Goal: Task Accomplishment & Management: Manage account settings

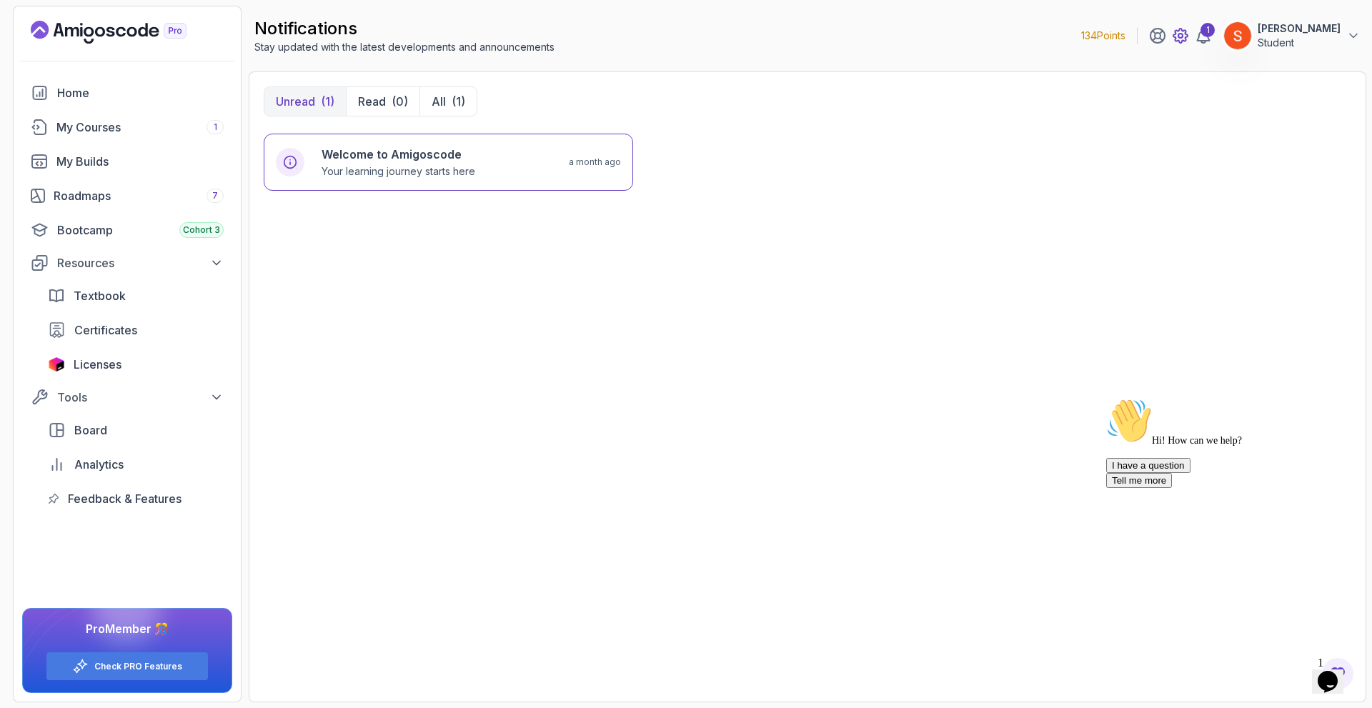
click at [1189, 35] on icon at bounding box center [1180, 35] width 17 height 17
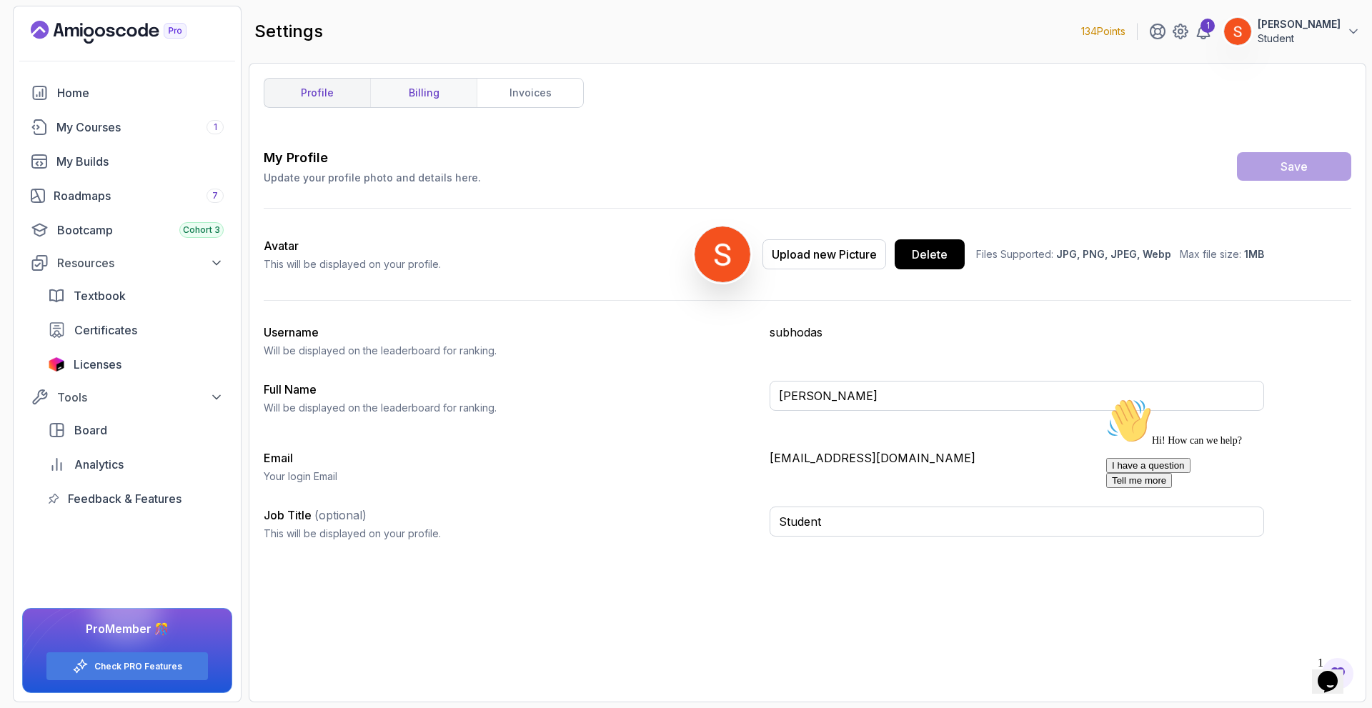
click at [434, 94] on link "billing" at bounding box center [423, 93] width 106 height 29
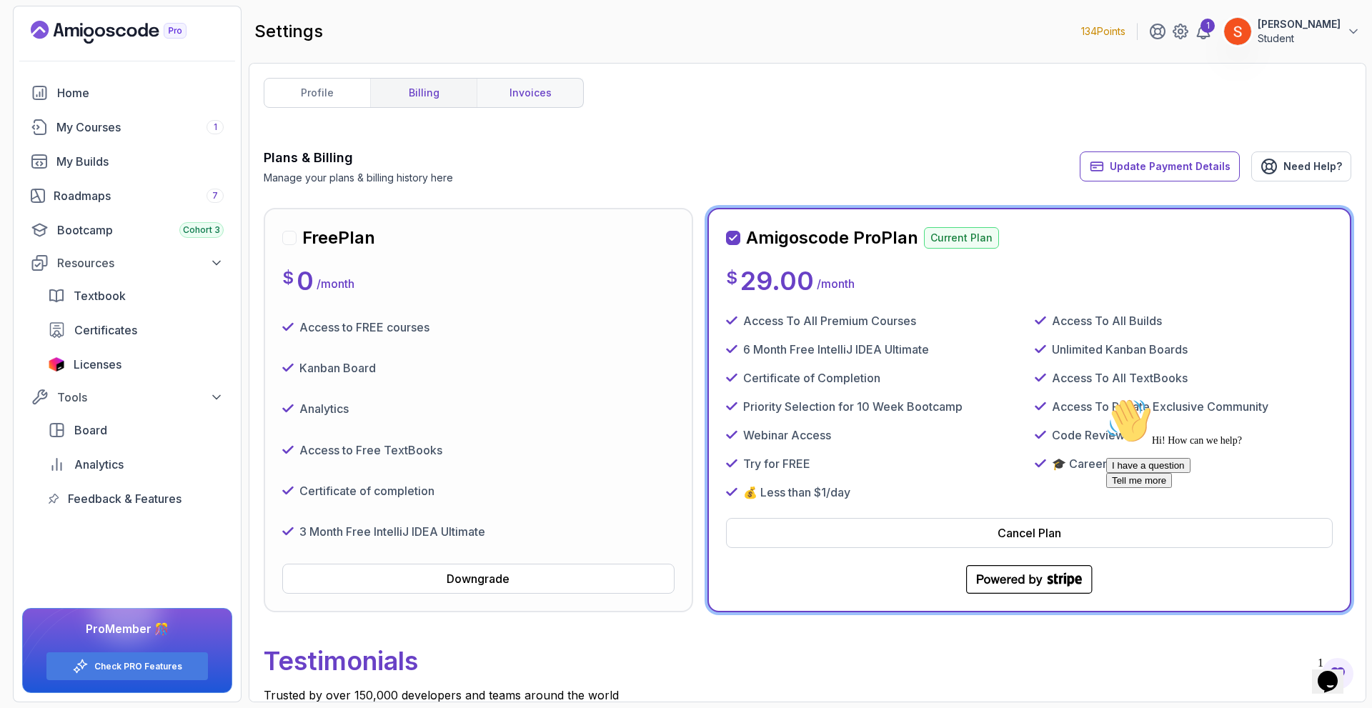
click at [509, 96] on link "invoices" at bounding box center [530, 93] width 106 height 29
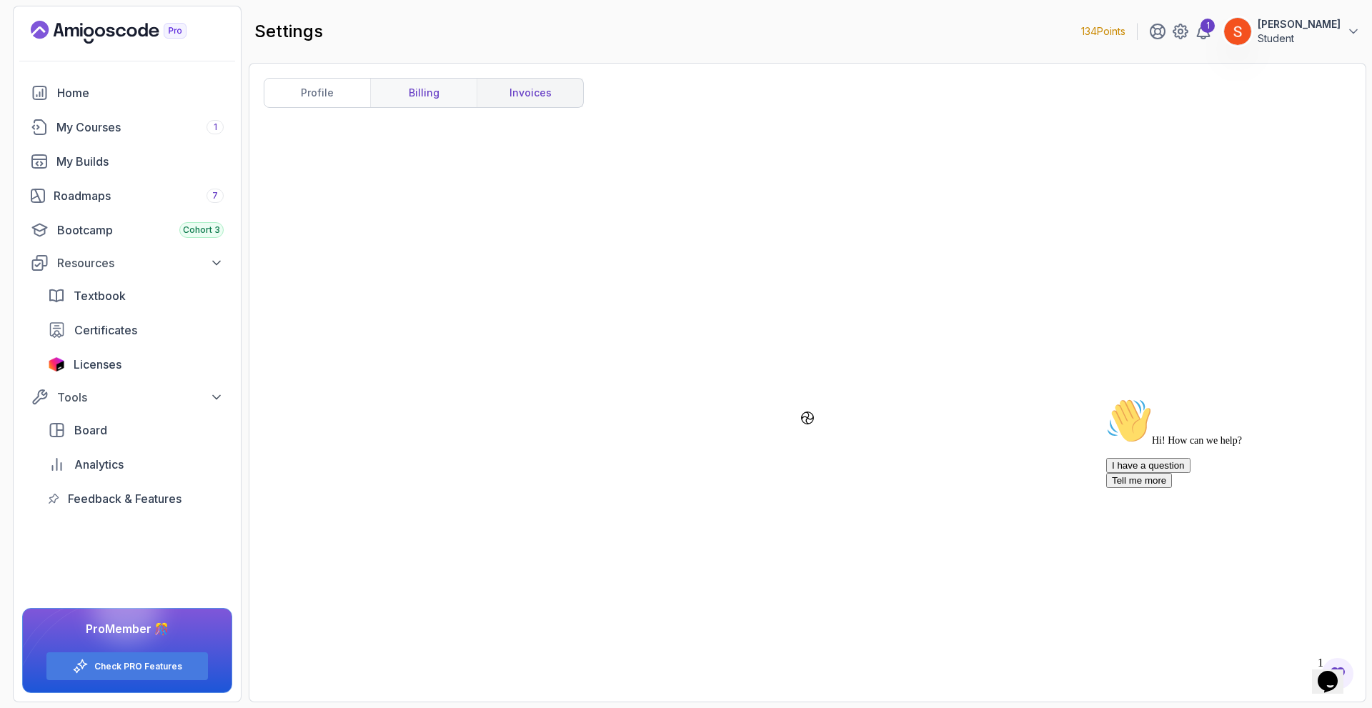
click at [435, 96] on link "billing" at bounding box center [423, 93] width 106 height 29
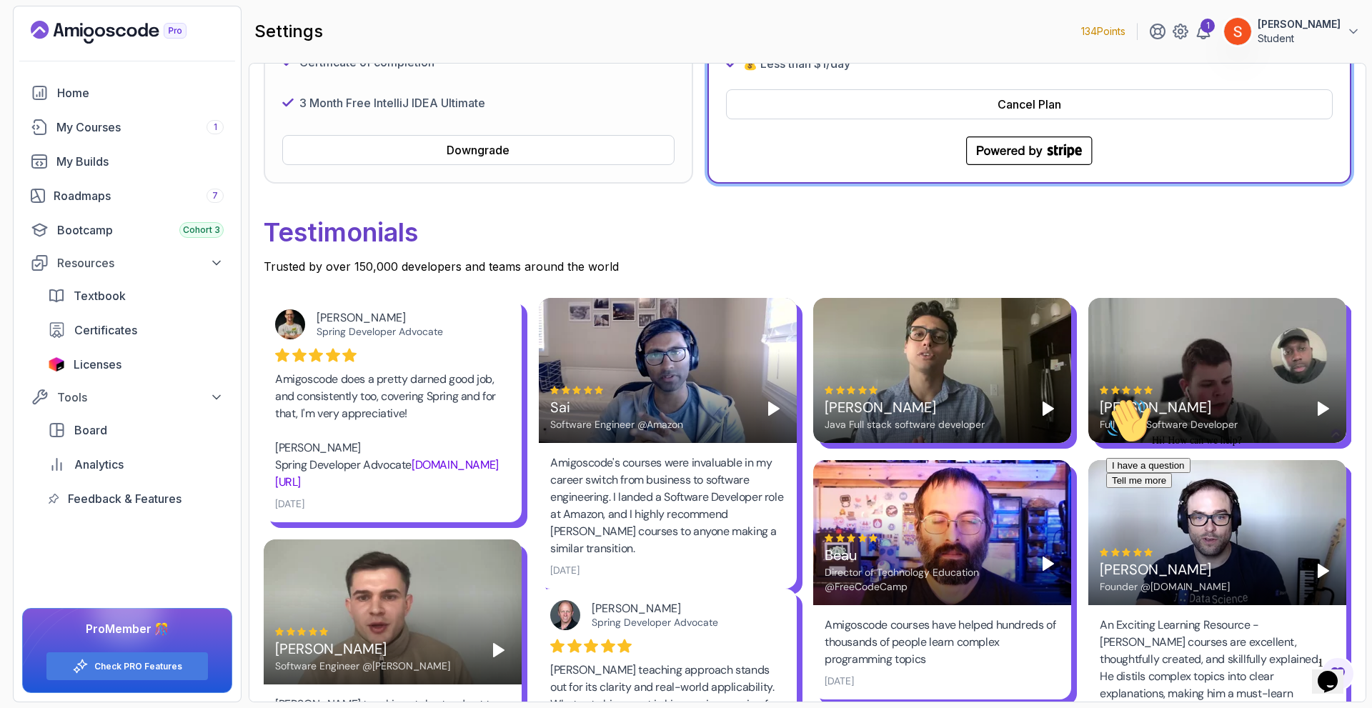
scroll to position [143, 0]
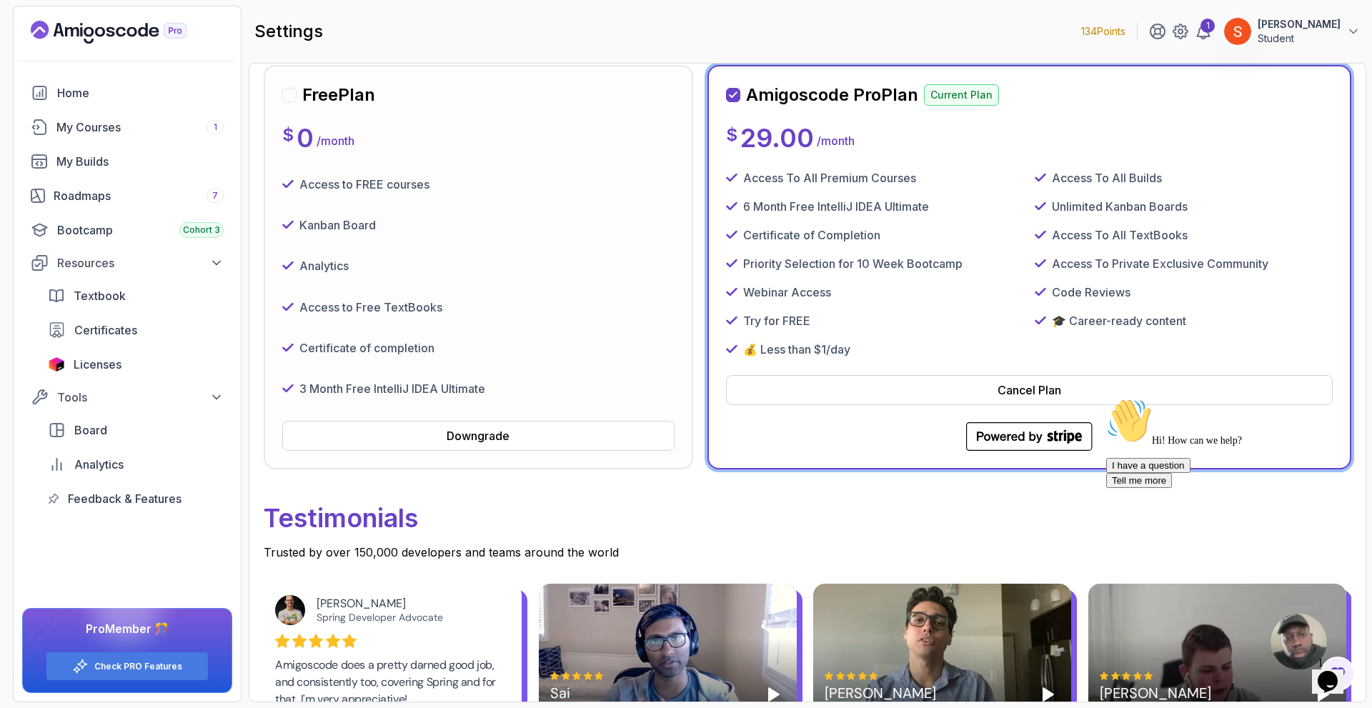
click at [952, 315] on div "Try for FREE" at bounding box center [875, 320] width 298 height 17
click at [1002, 391] on div "Cancel Plan" at bounding box center [1029, 390] width 64 height 17
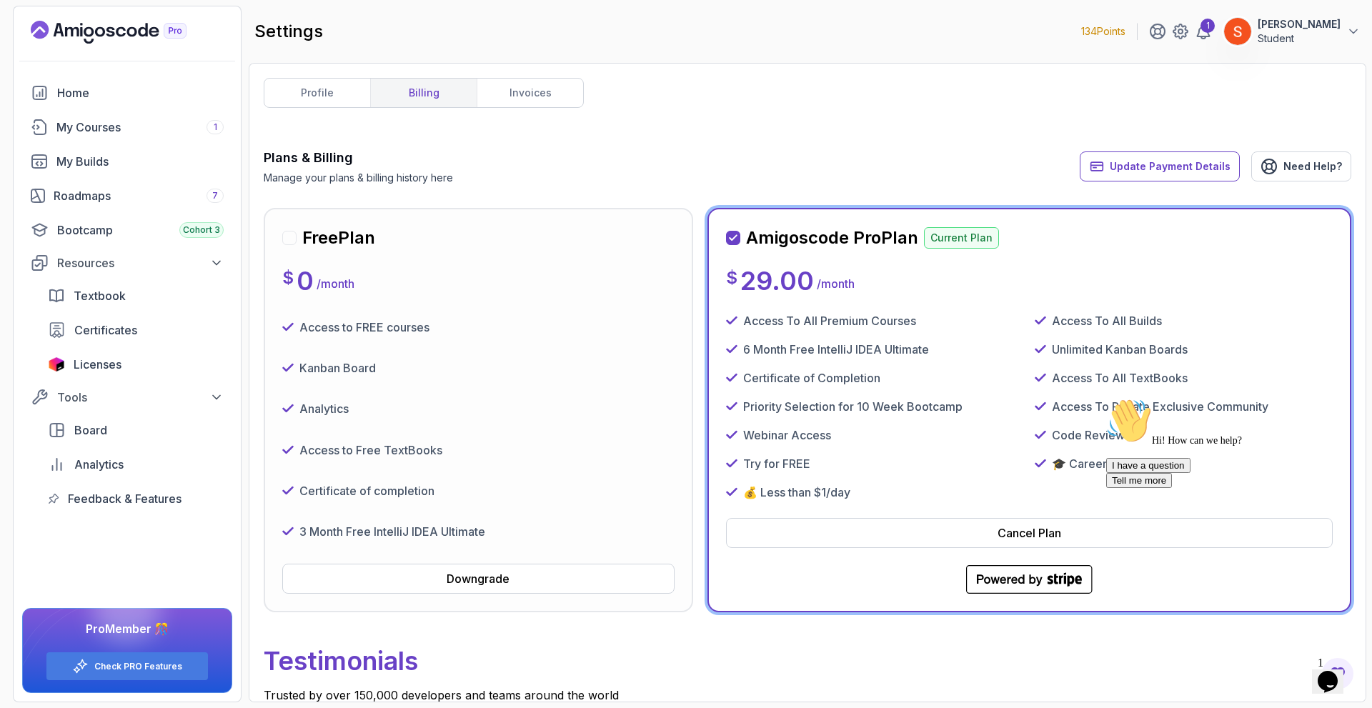
drag, startPoint x: 784, startPoint y: 227, endPoint x: 905, endPoint y: 256, distance: 124.9
click at [784, 227] on h2 "Amigoscode Pro Plan" at bounding box center [832, 237] width 172 height 23
click at [979, 351] on div "Access To All Premium Courses Access To All Builds 6 Month Free IntelliJ IDEA U…" at bounding box center [1029, 406] width 607 height 189
